Goal: Find specific page/section: Find specific page/section

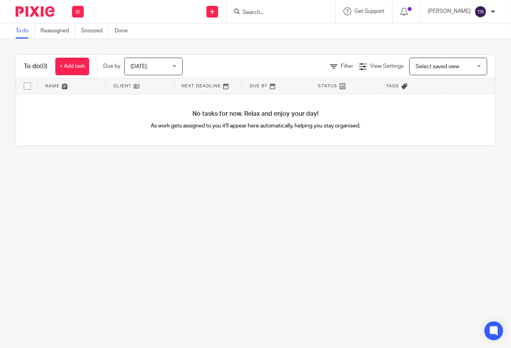
click at [282, 5] on div at bounding box center [280, 11] width 109 height 23
click at [287, 9] on input "Search" at bounding box center [277, 12] width 70 height 7
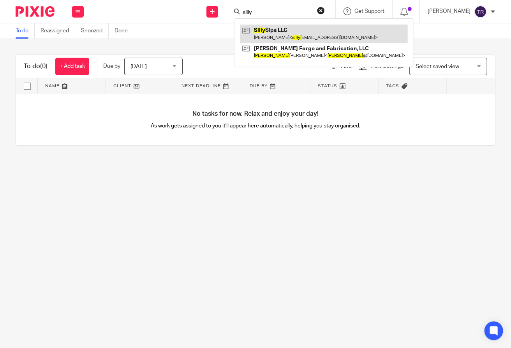
type input "silly"
click at [287, 27] on link at bounding box center [323, 34] width 167 height 18
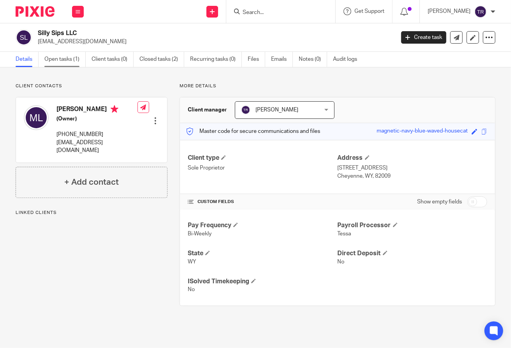
click at [60, 60] on link "Open tasks (1)" at bounding box center [64, 59] width 41 height 15
